Goal: Information Seeking & Learning: Learn about a topic

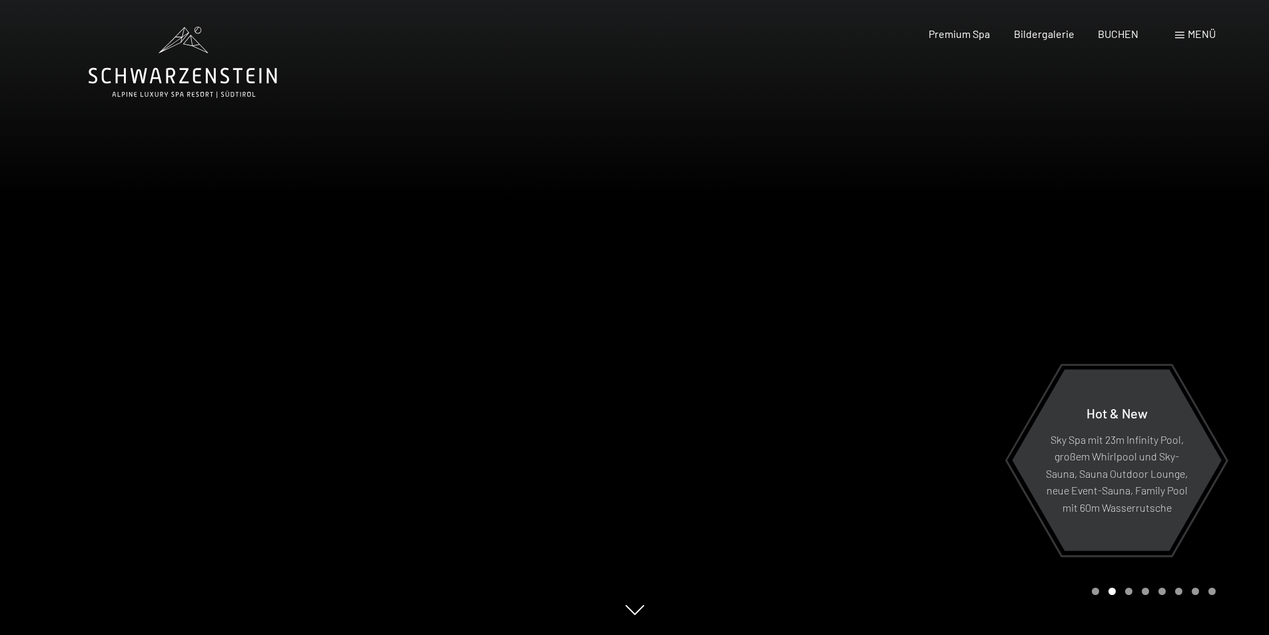
click at [904, 329] on div at bounding box center [952, 317] width 635 height 635
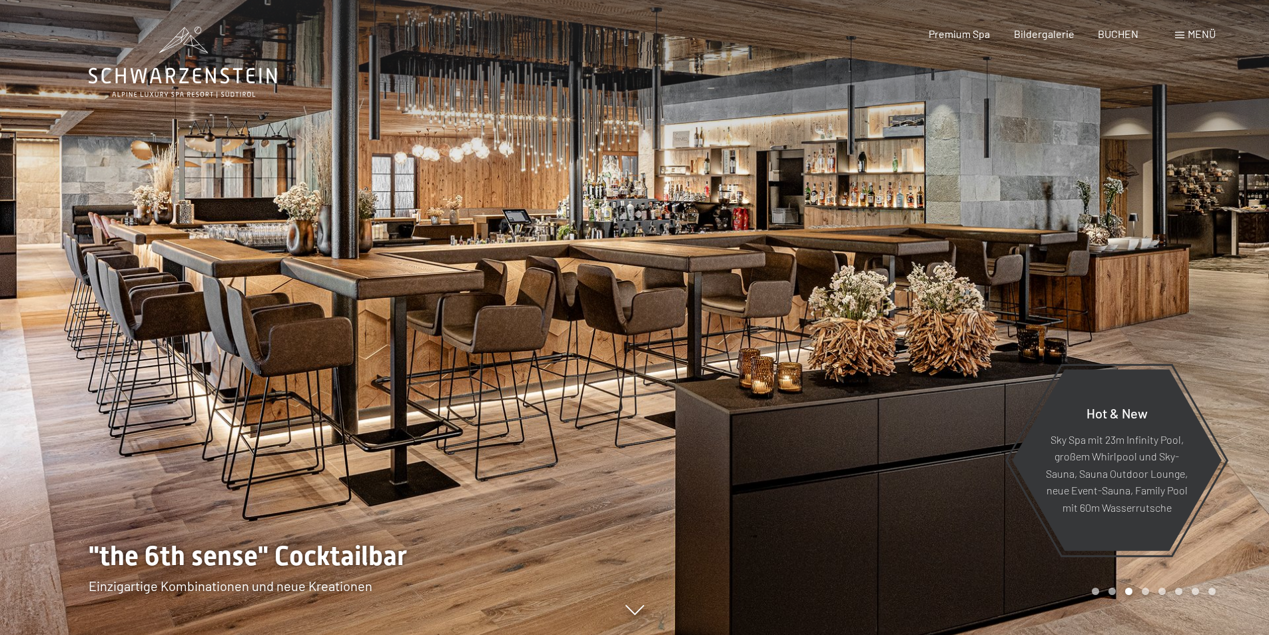
click at [904, 329] on div at bounding box center [952, 317] width 635 height 635
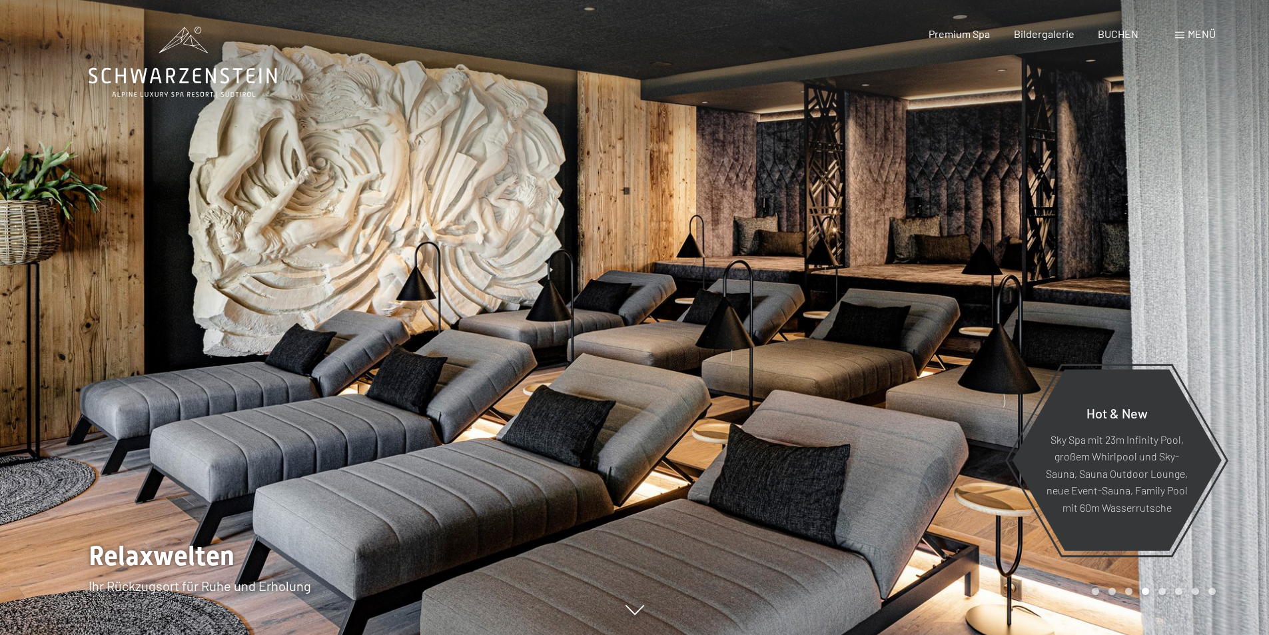
click at [904, 329] on div at bounding box center [952, 317] width 635 height 635
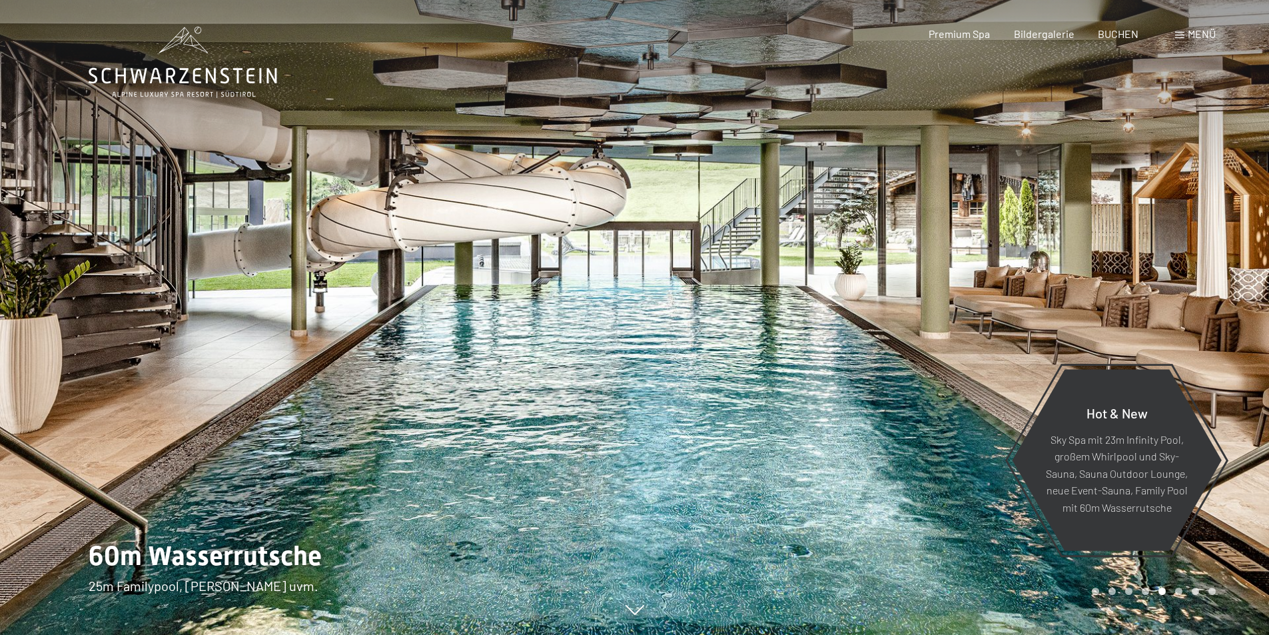
click at [904, 329] on div at bounding box center [952, 317] width 635 height 635
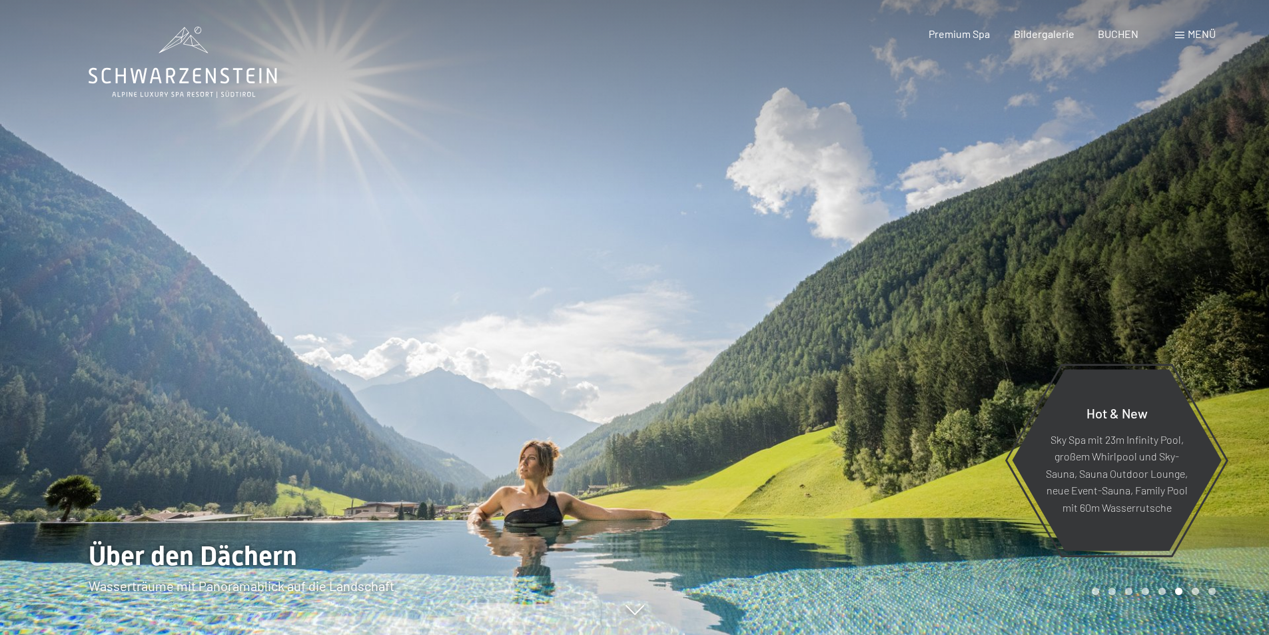
click at [904, 329] on div at bounding box center [952, 317] width 635 height 635
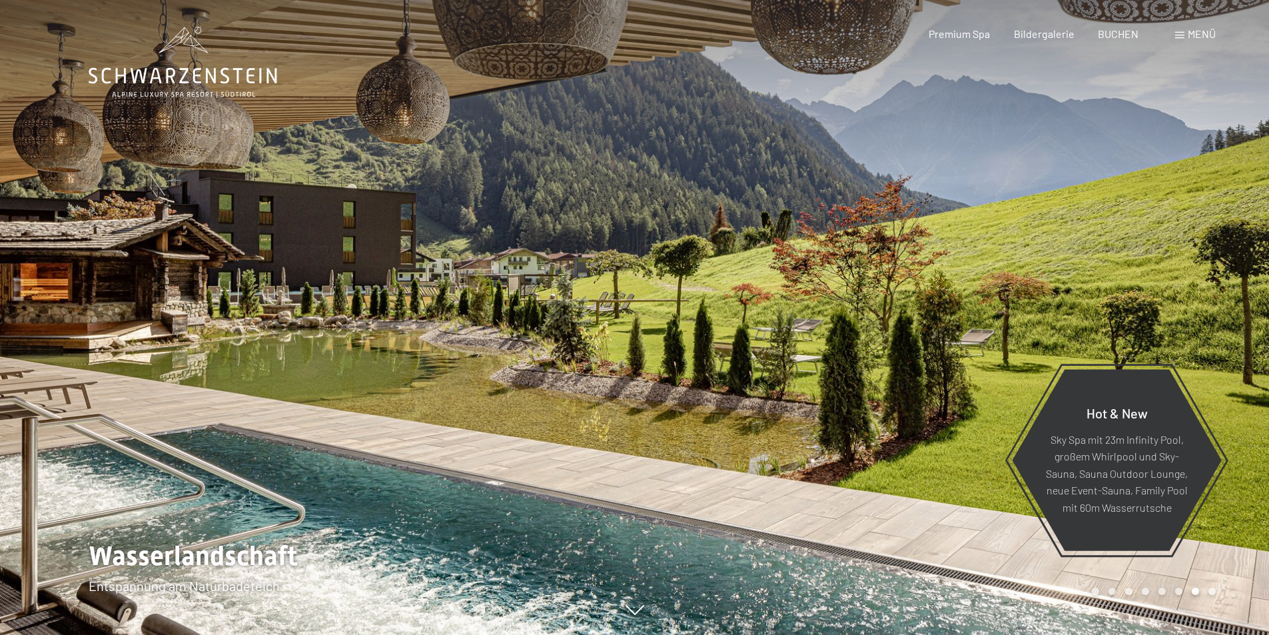
click at [904, 329] on div at bounding box center [952, 317] width 635 height 635
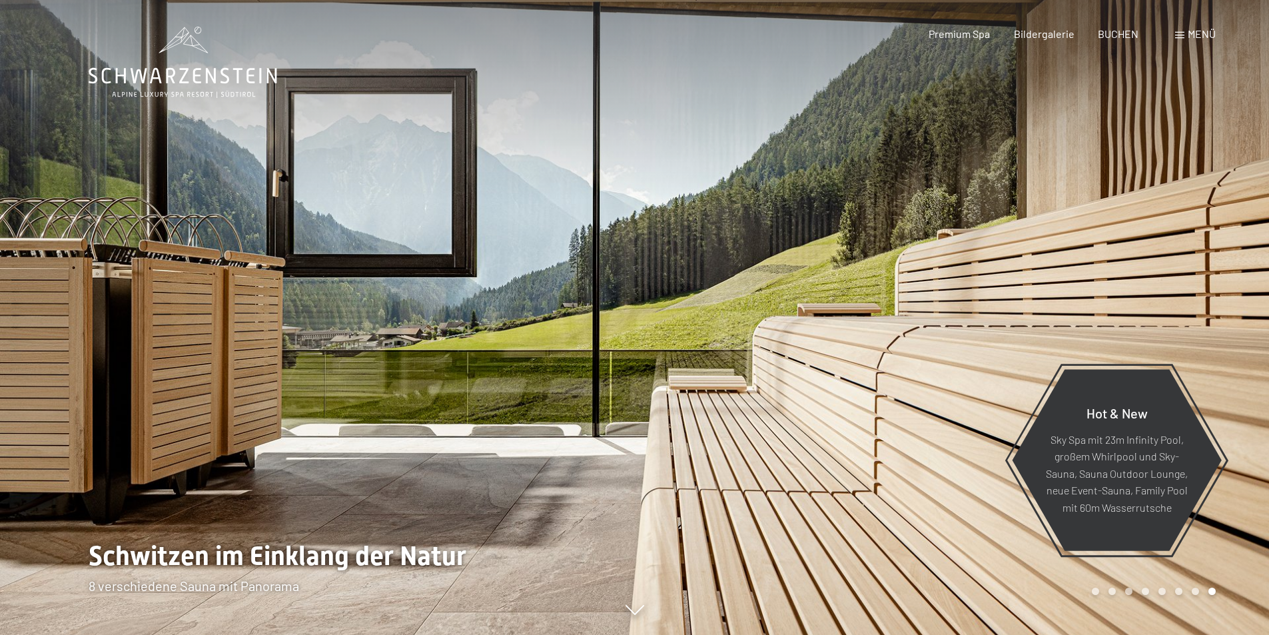
click at [904, 329] on div at bounding box center [952, 317] width 635 height 635
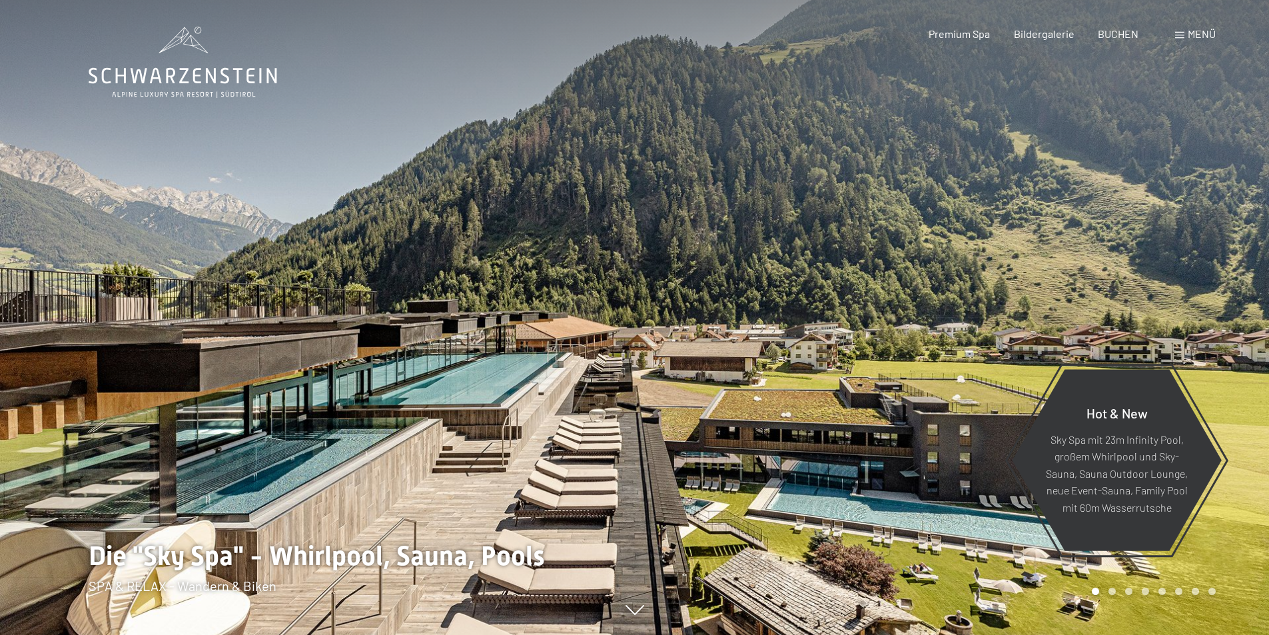
click at [904, 329] on div at bounding box center [952, 317] width 635 height 635
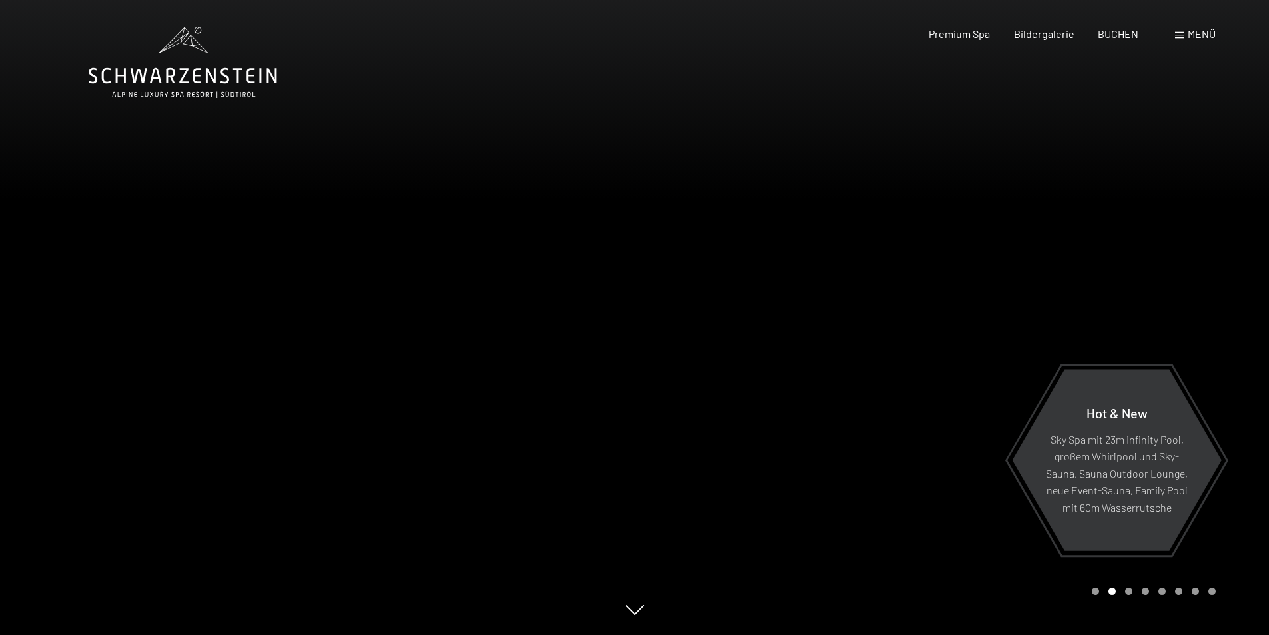
click at [904, 329] on div at bounding box center [952, 317] width 635 height 635
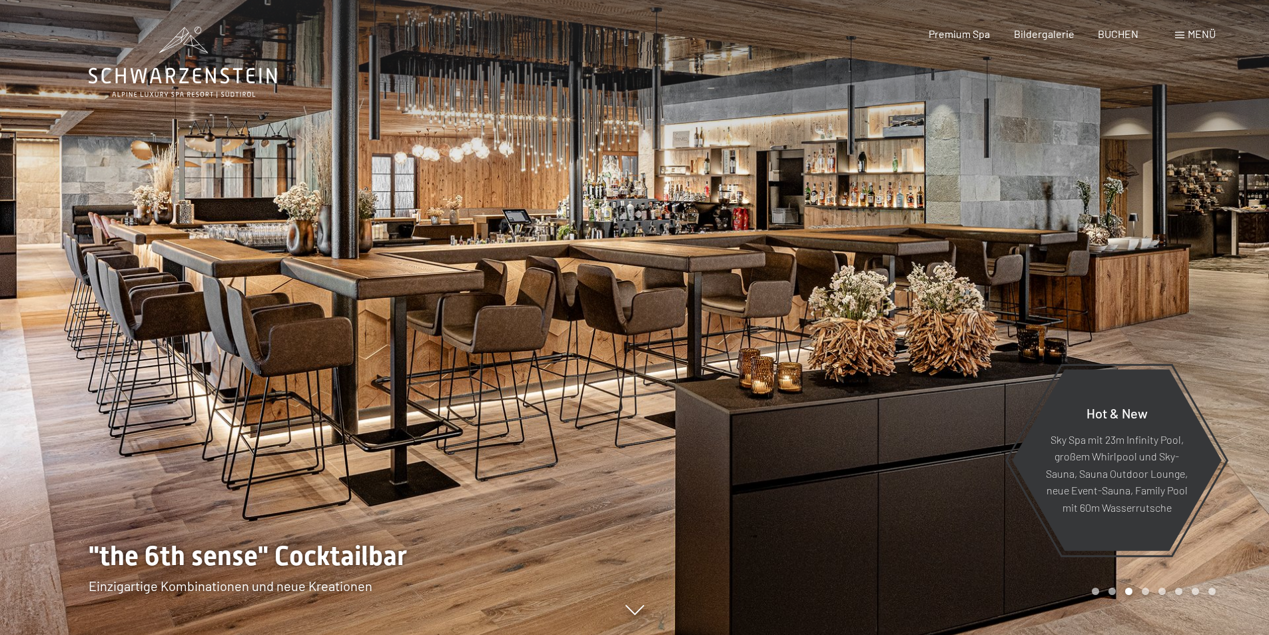
click at [904, 329] on div at bounding box center [952, 317] width 635 height 635
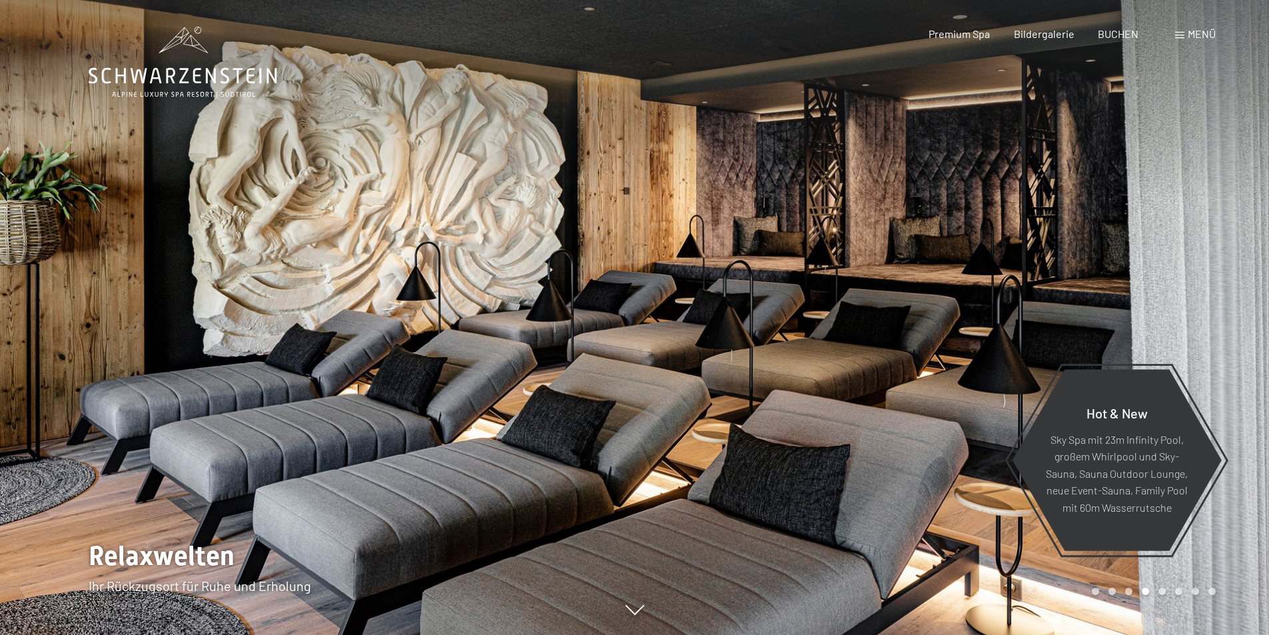
click at [904, 329] on div at bounding box center [952, 317] width 635 height 635
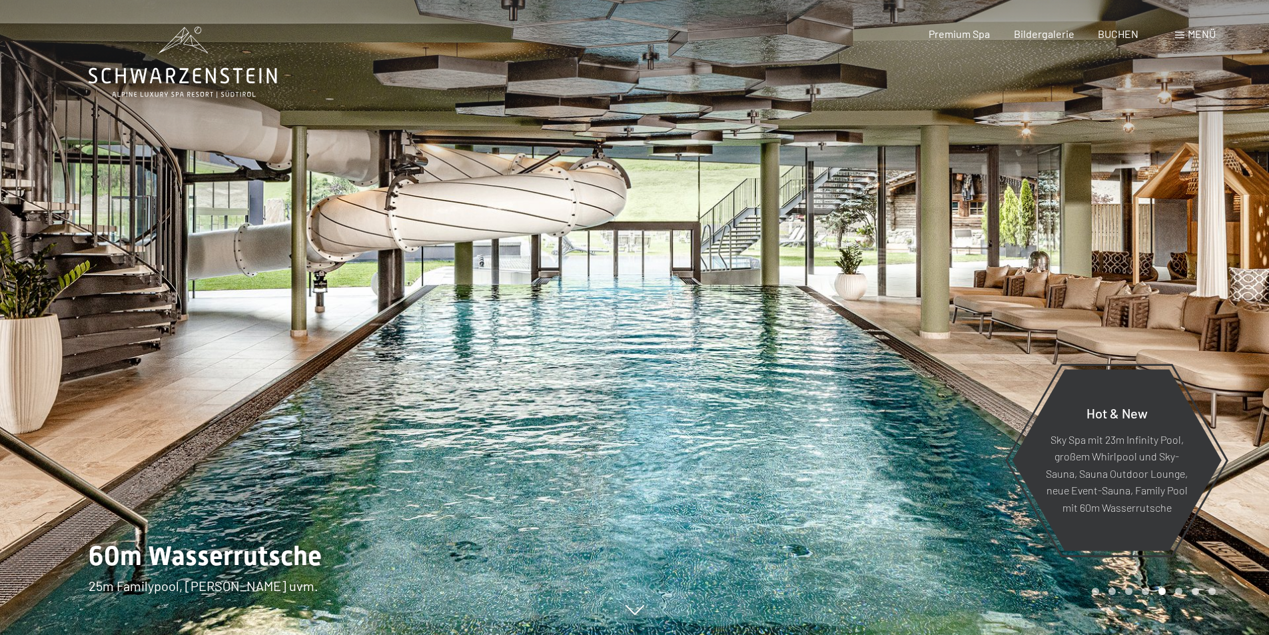
click at [904, 329] on div at bounding box center [952, 317] width 635 height 635
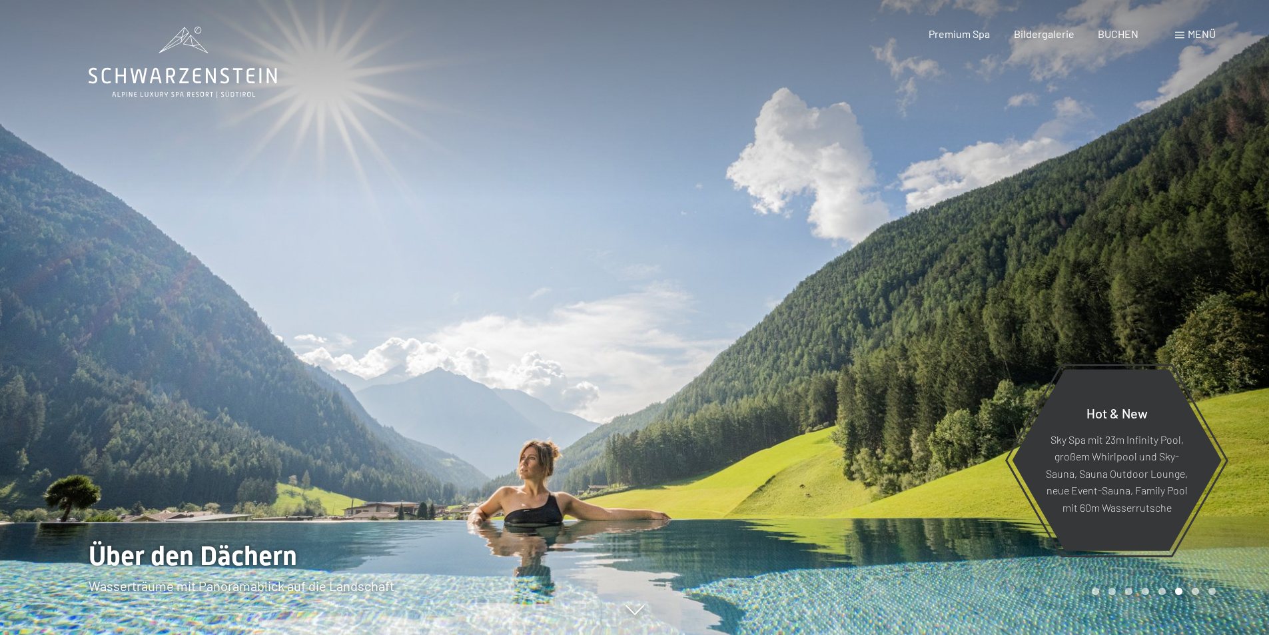
click at [904, 329] on div at bounding box center [952, 317] width 635 height 635
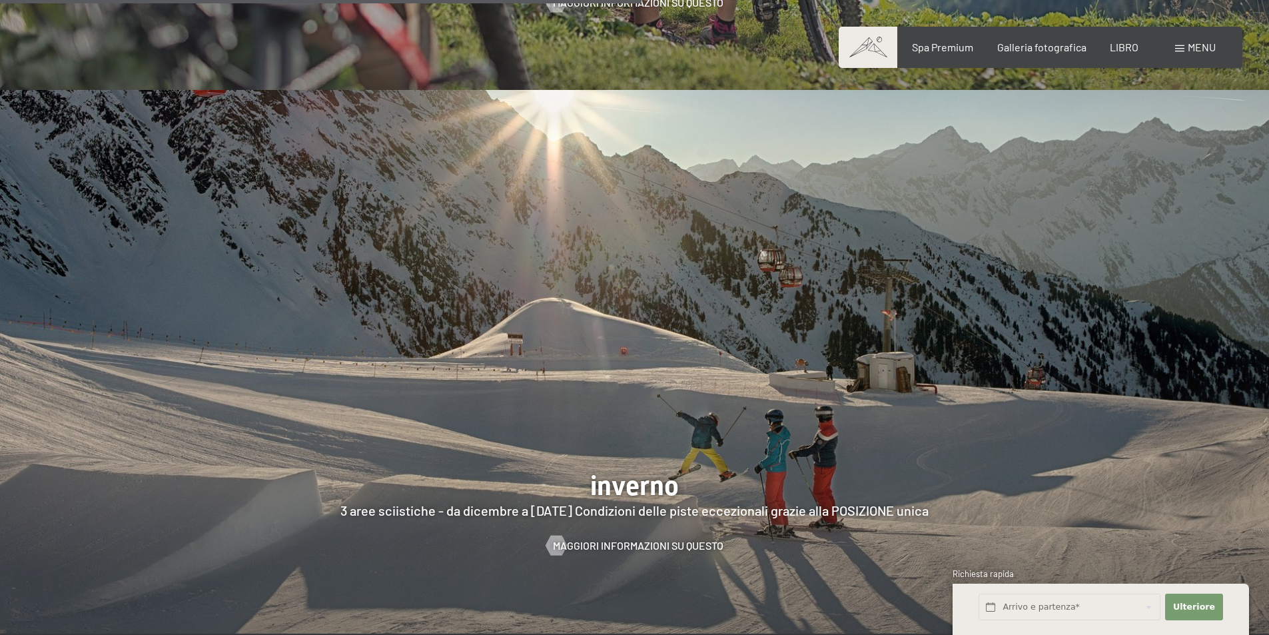
scroll to position [3431, 0]
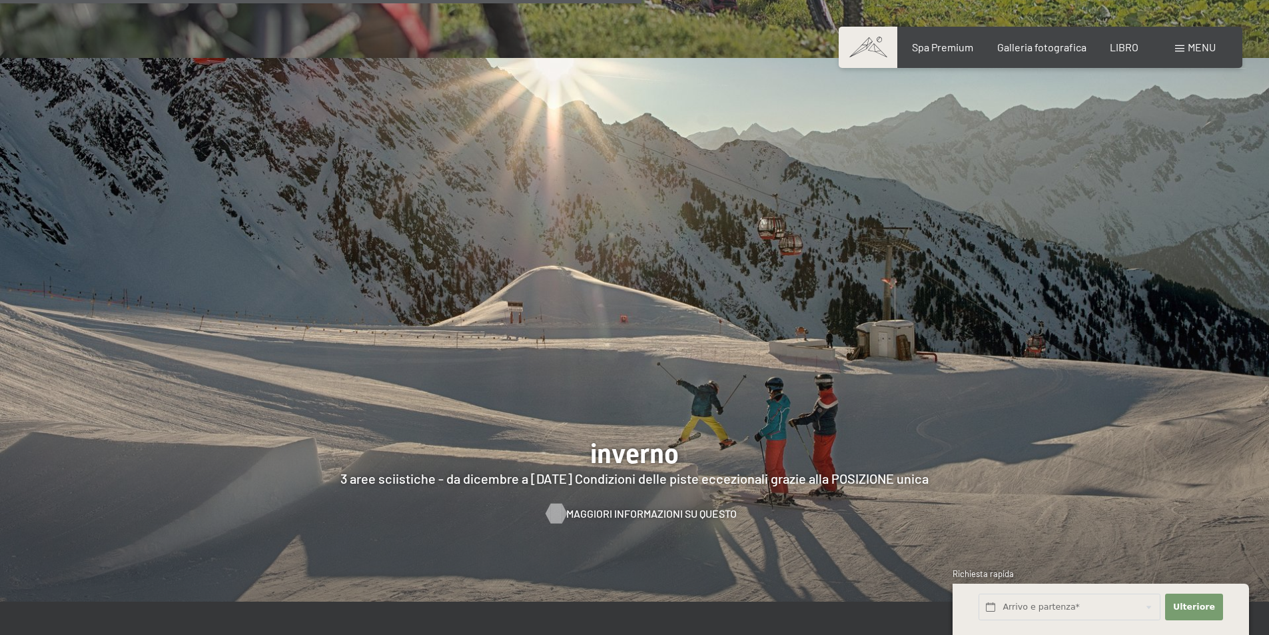
click at [637, 507] on font "Maggiori informazioni su questo" at bounding box center [651, 513] width 171 height 13
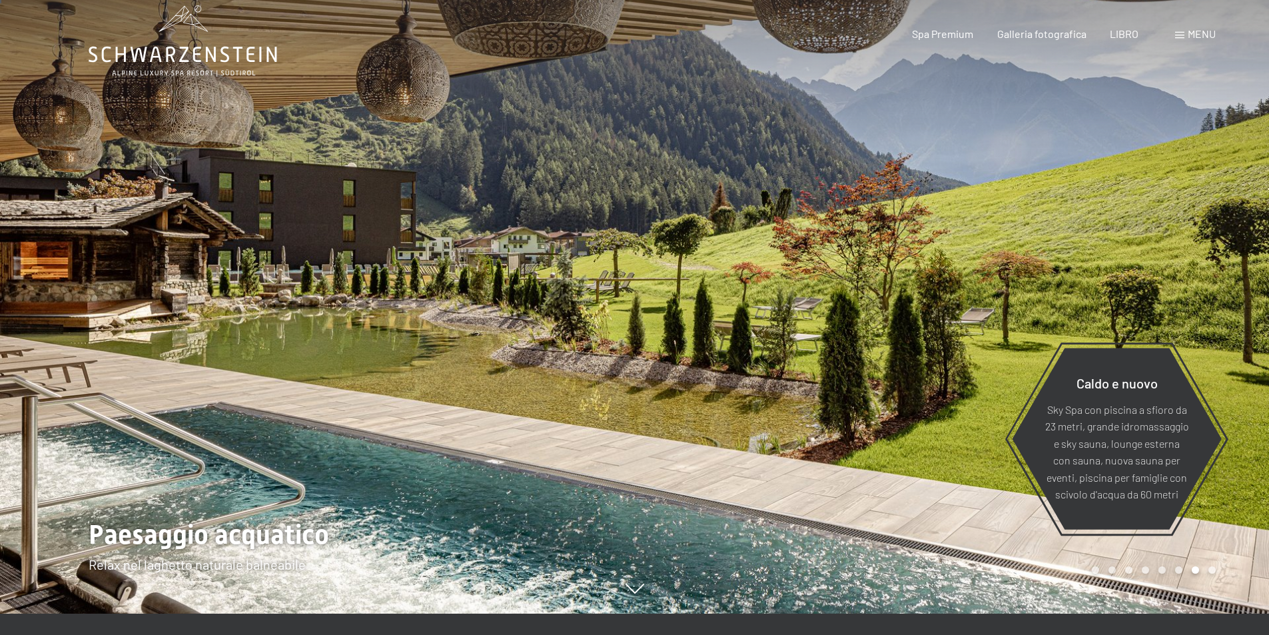
scroll to position [0, 0]
